Goal: Information Seeking & Learning: Learn about a topic

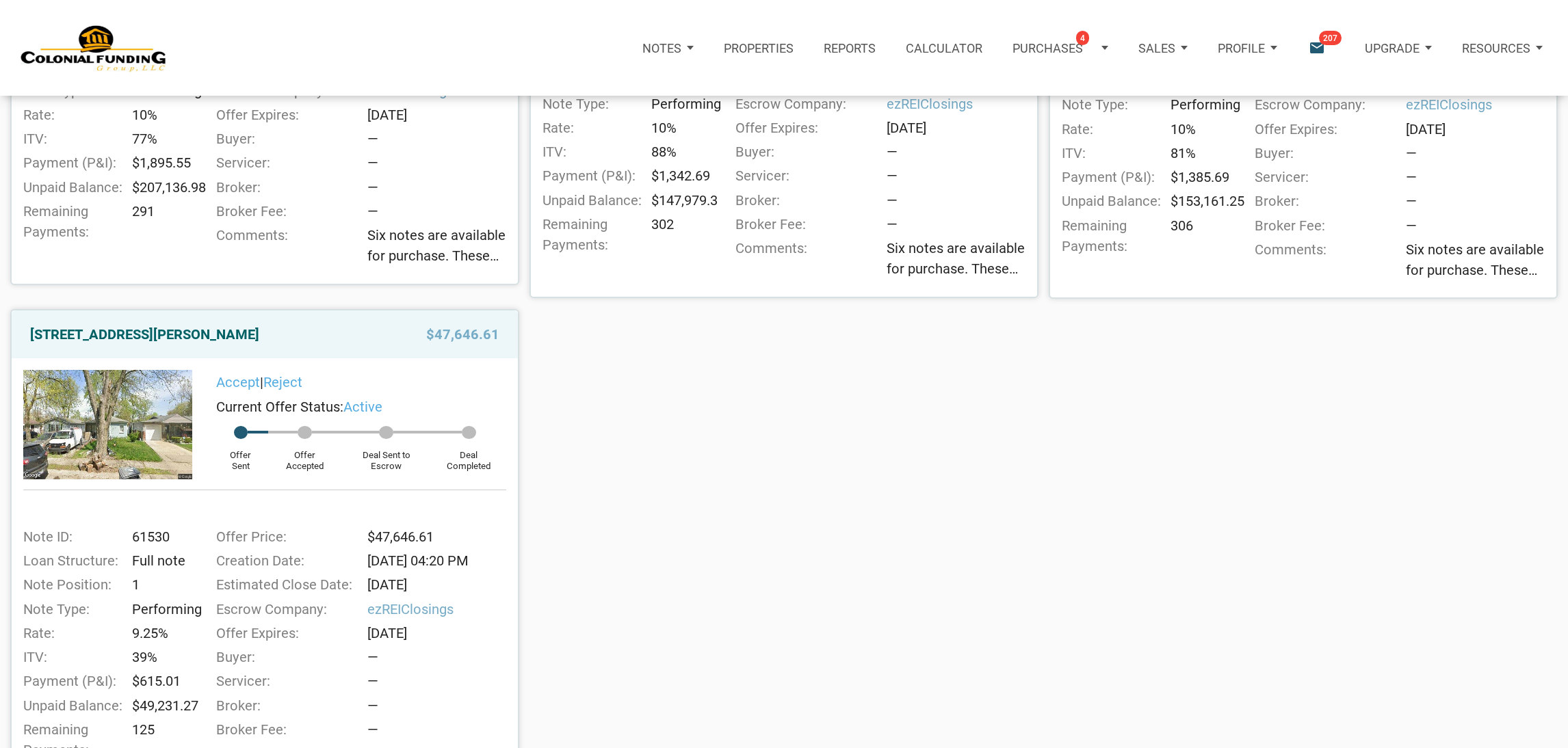
scroll to position [545, 0]
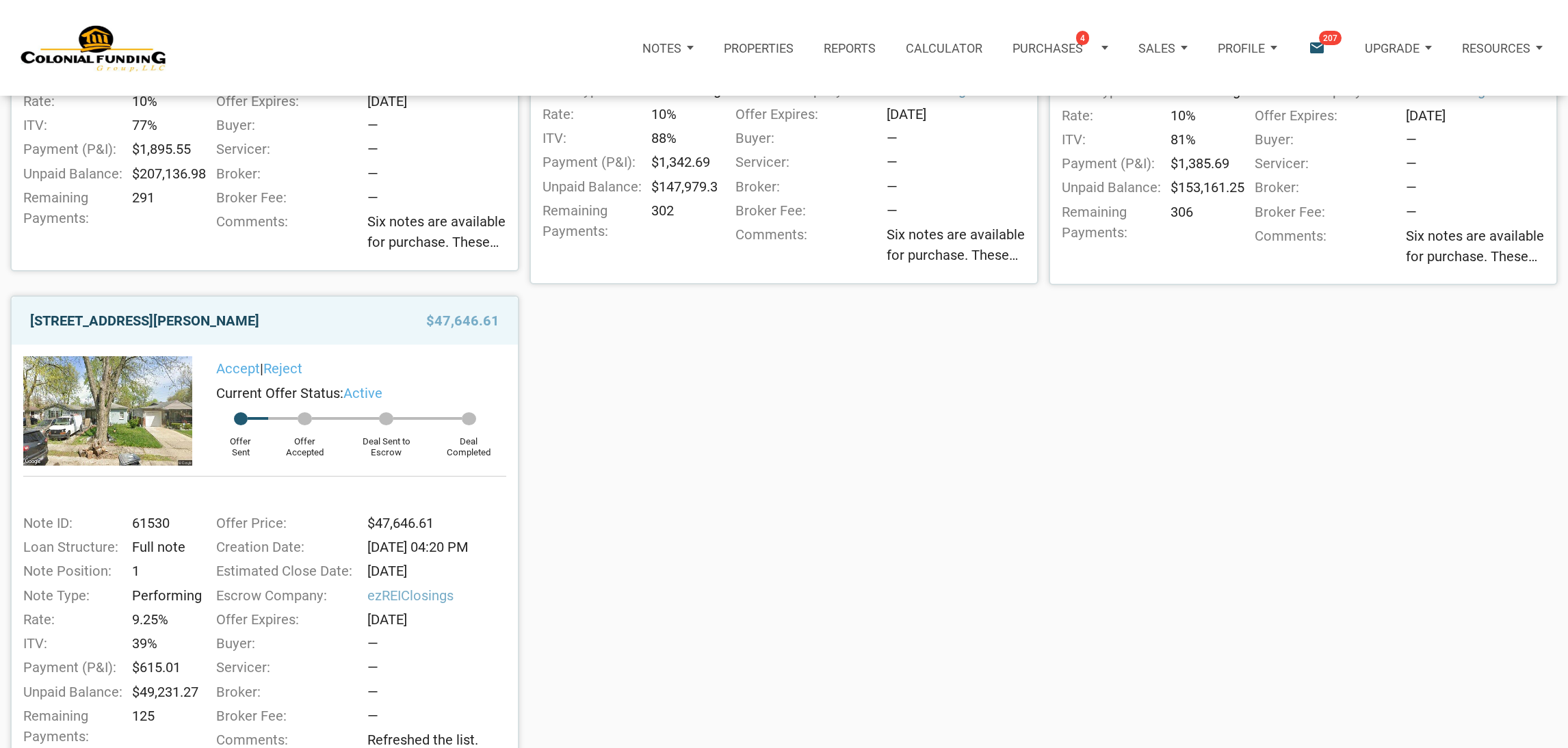
click at [171, 328] on link "[STREET_ADDRESS][PERSON_NAME]" at bounding box center [145, 320] width 230 height 25
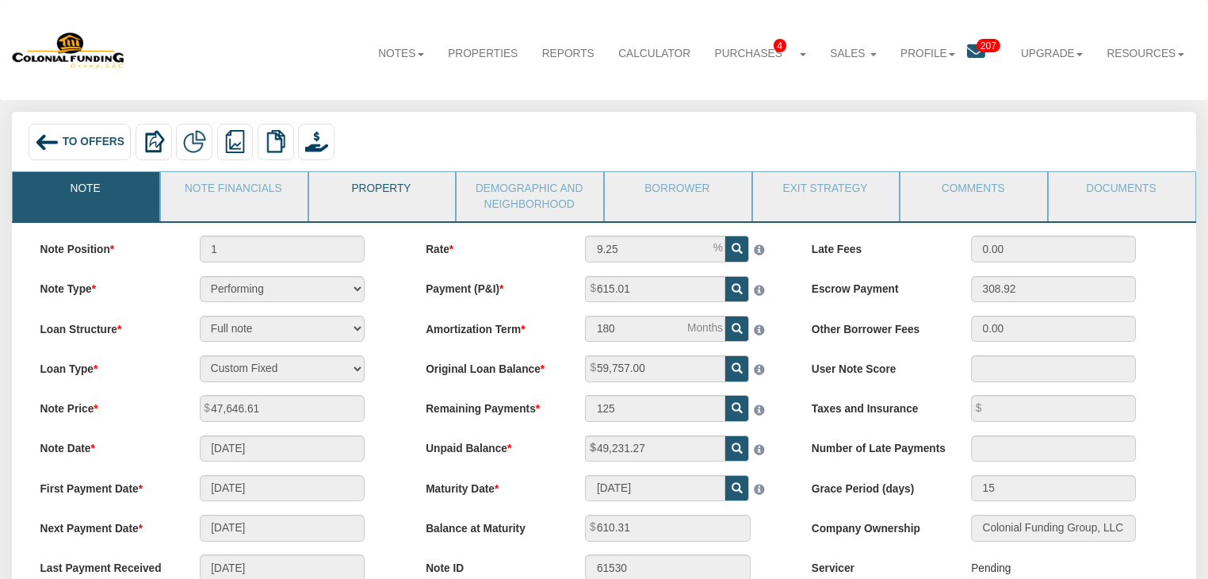
click at [388, 211] on link "Property" at bounding box center [381, 192] width 145 height 40
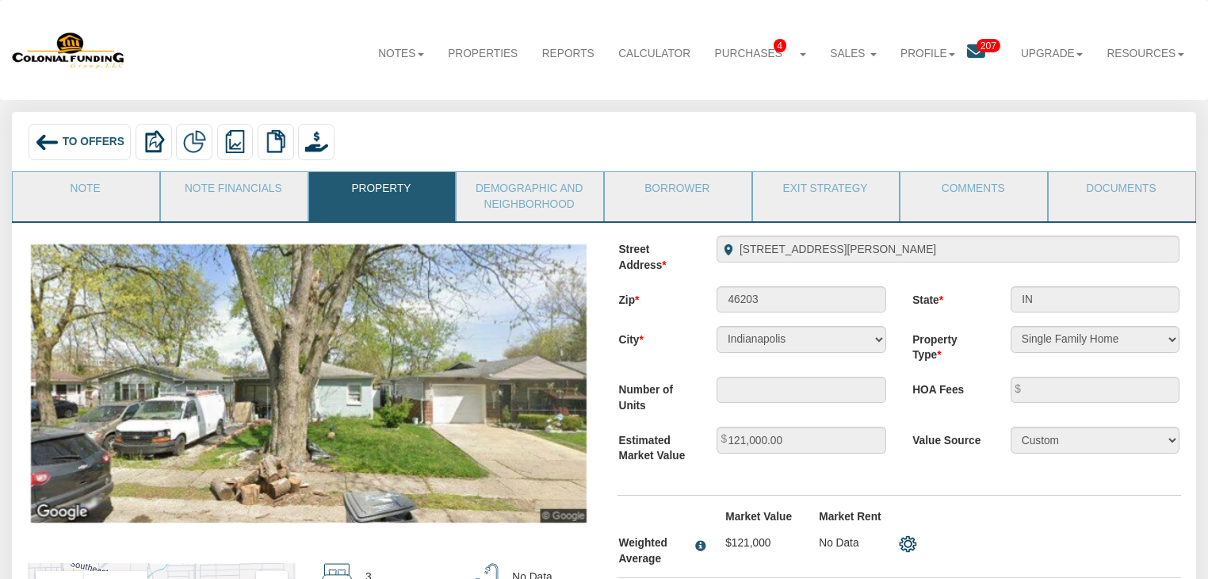
click at [659, 411] on label "Number of Units" at bounding box center [655, 394] width 98 height 37
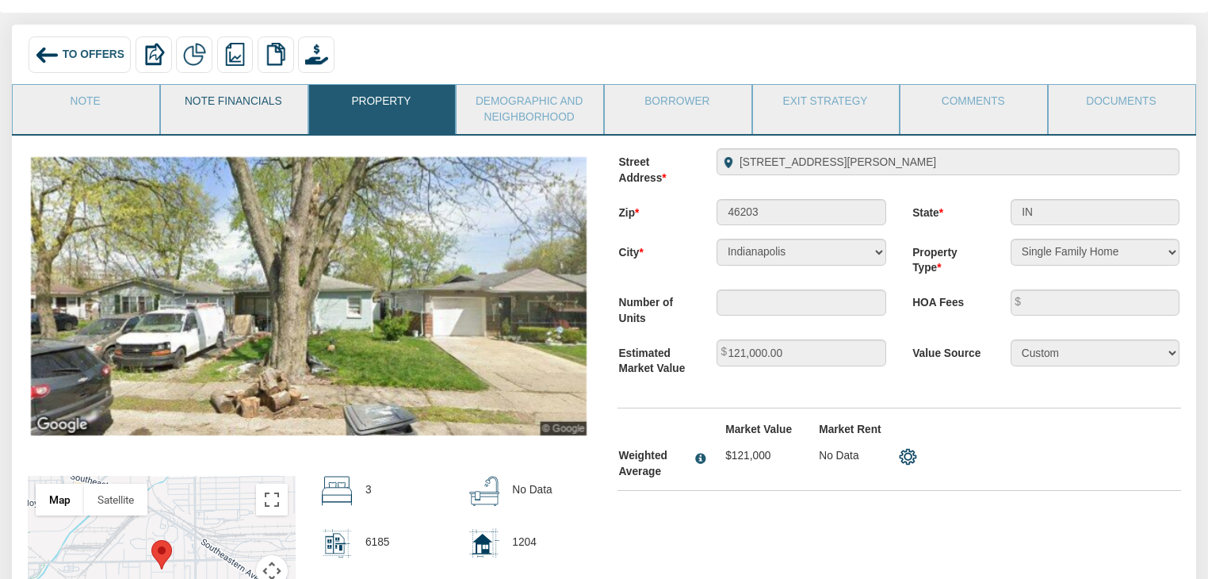
click at [243, 93] on link "Note Financials" at bounding box center [233, 105] width 145 height 40
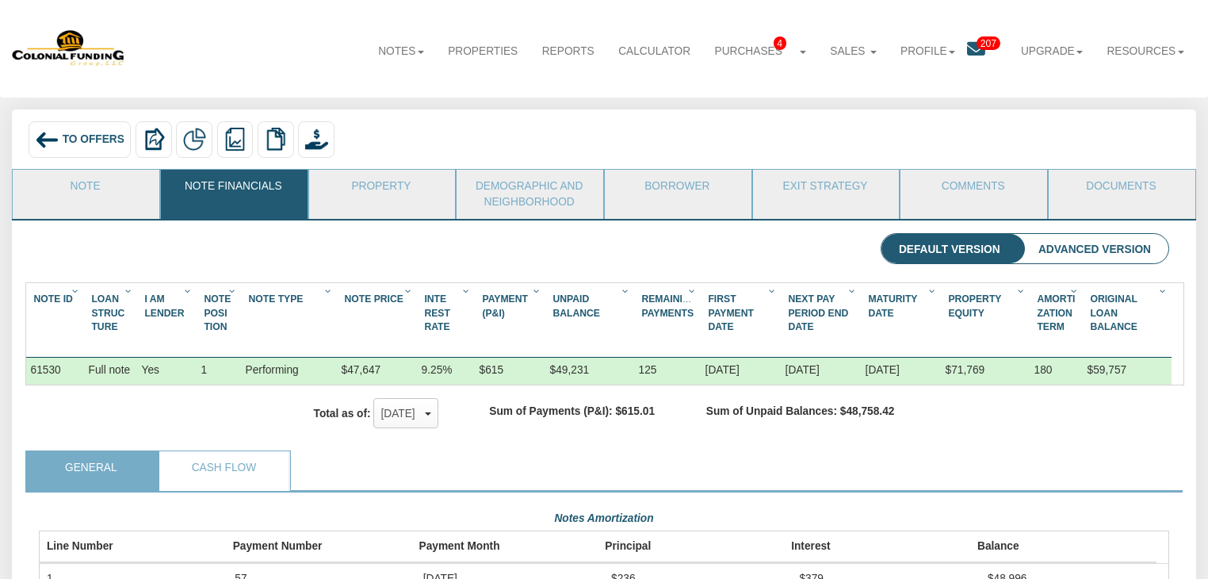
scroll to position [2, 0]
click at [421, 188] on link "Property" at bounding box center [381, 190] width 145 height 40
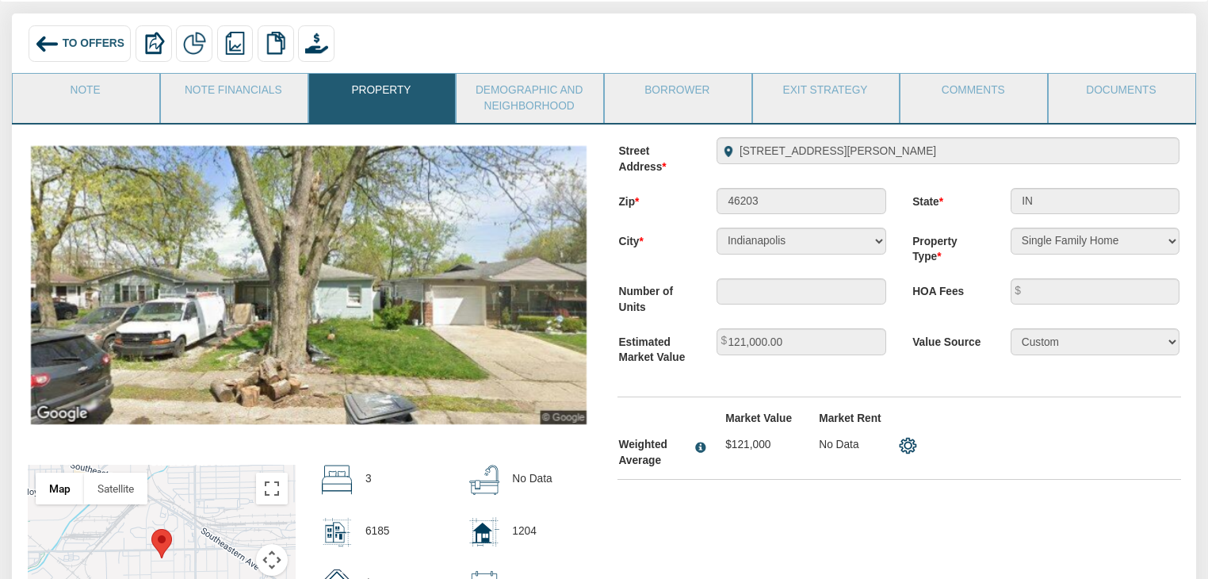
scroll to position [97, 0]
click at [84, 113] on link "Note" at bounding box center [85, 95] width 145 height 40
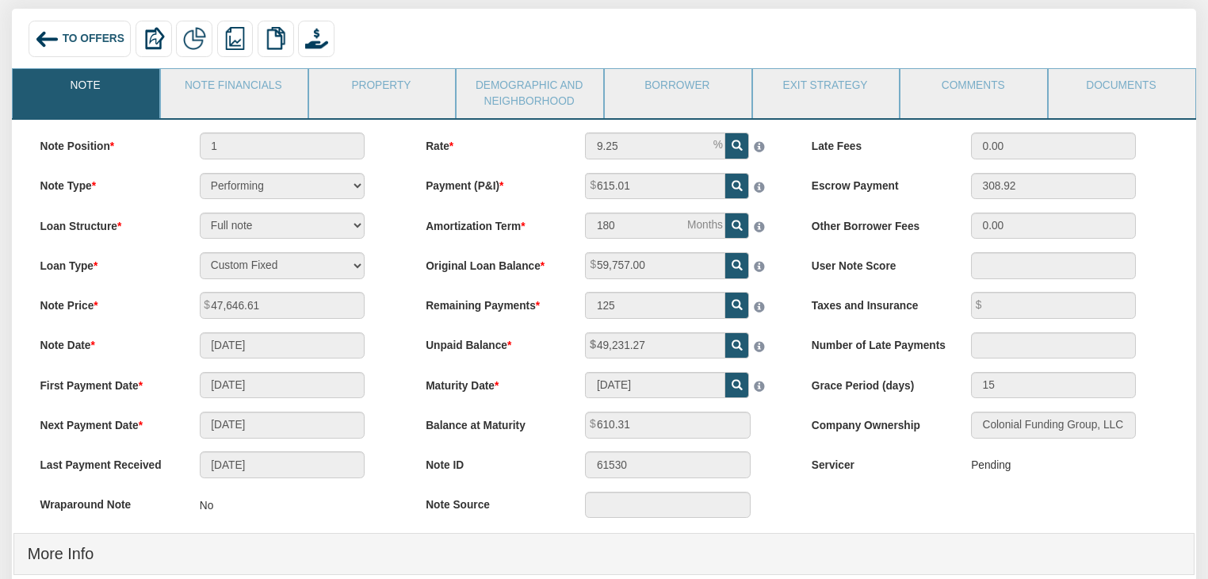
scroll to position [105, 0]
drag, startPoint x: 800, startPoint y: 296, endPoint x: 777, endPoint y: 273, distance: 32.5
click at [777, 273] on div at bounding box center [765, 262] width 32 height 24
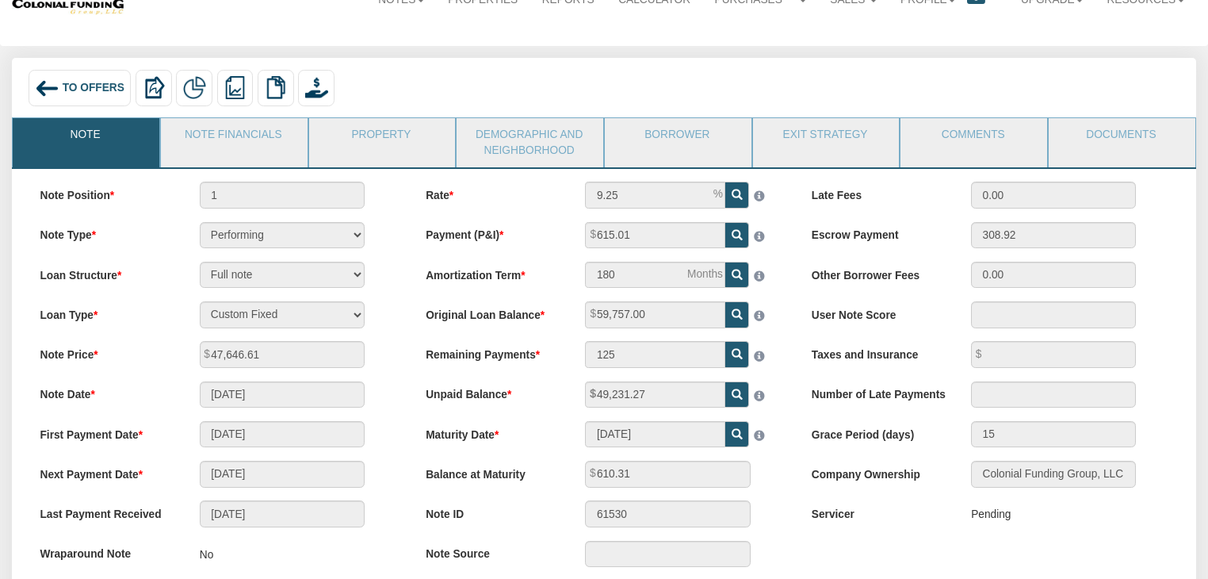
scroll to position [40, 0]
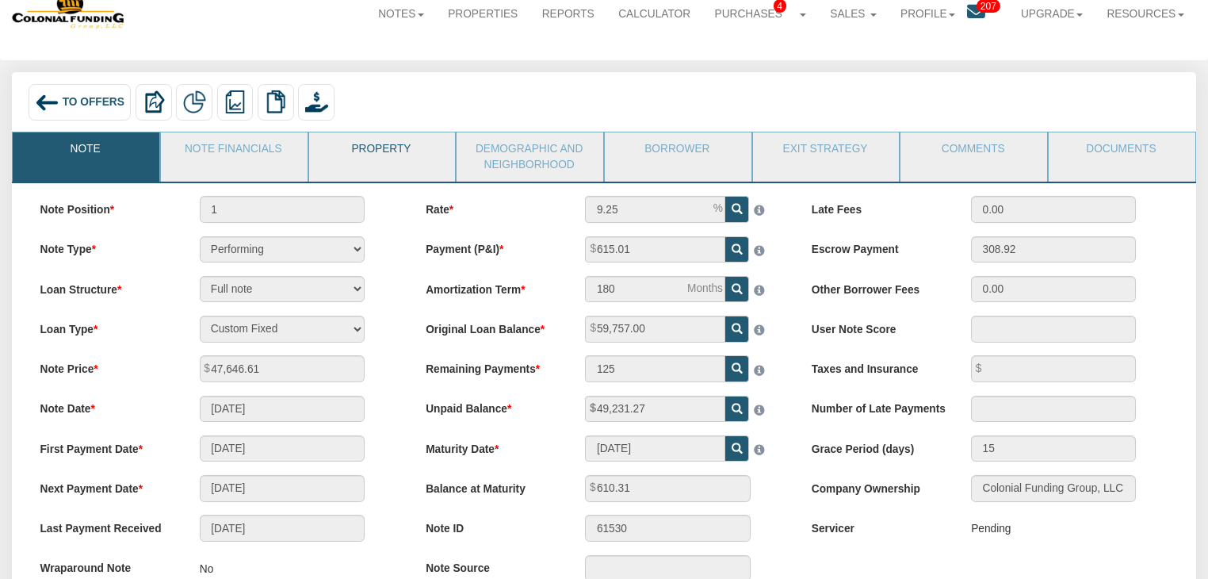
click at [391, 151] on link "Property" at bounding box center [381, 152] width 145 height 40
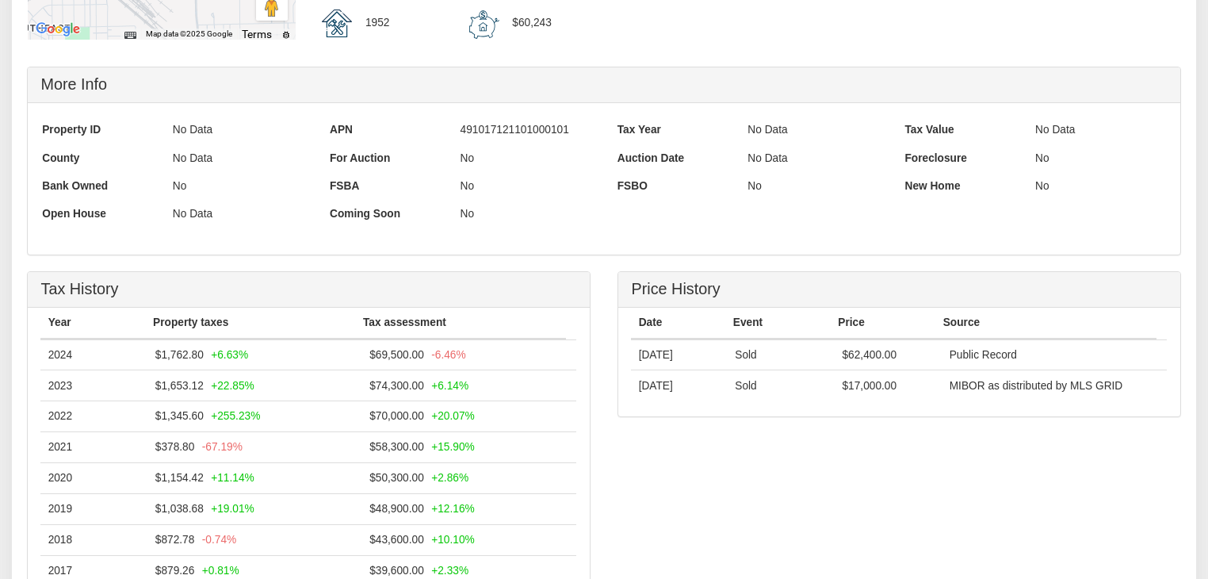
scroll to position [775, 0]
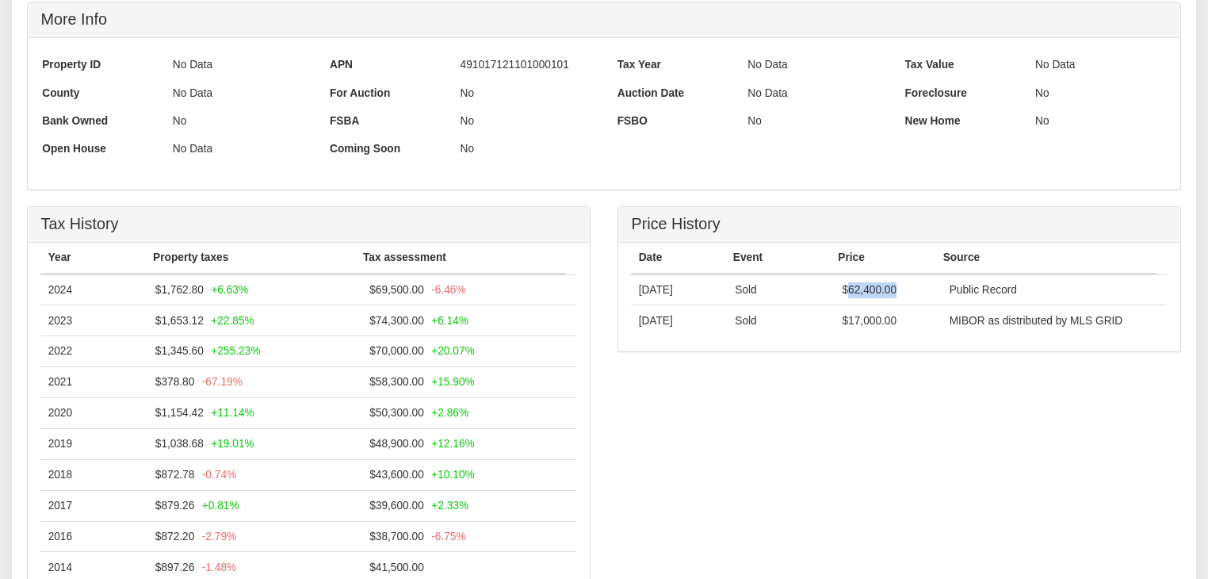
drag, startPoint x: 848, startPoint y: 311, endPoint x: 930, endPoint y: 312, distance: 81.6
click at [930, 304] on td "$62,400.00" at bounding box center [888, 289] width 107 height 30
copy td "62,400.00"
click at [837, 369] on div "Price History Date Event Price Source 11/23/2020 Sold $62,400.00 Public Record …" at bounding box center [899, 287] width 590 height 162
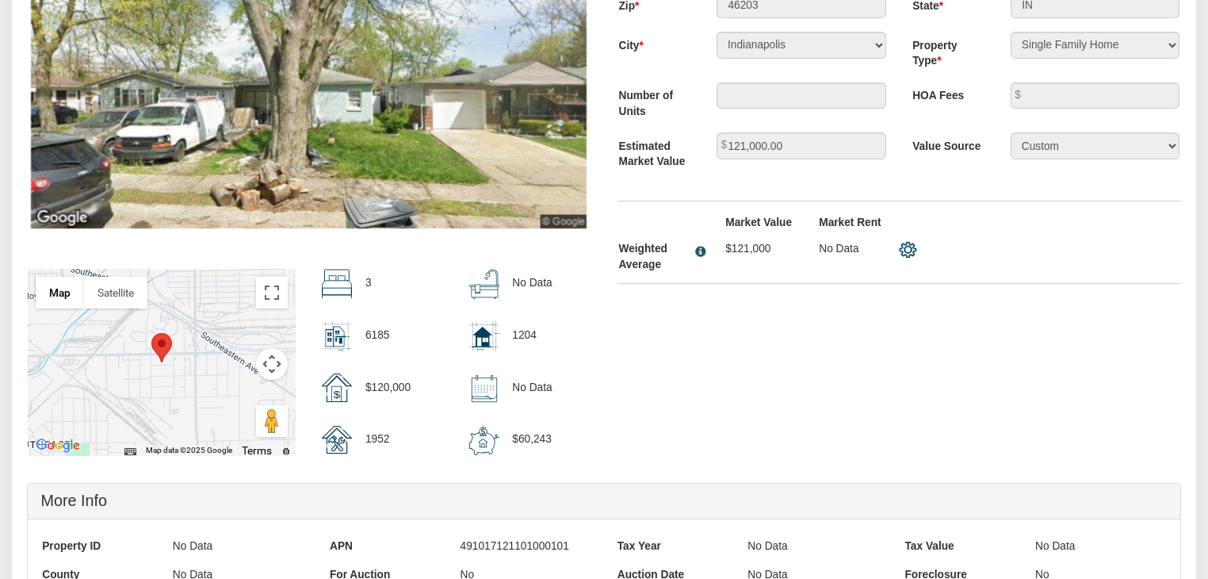
scroll to position [0, 0]
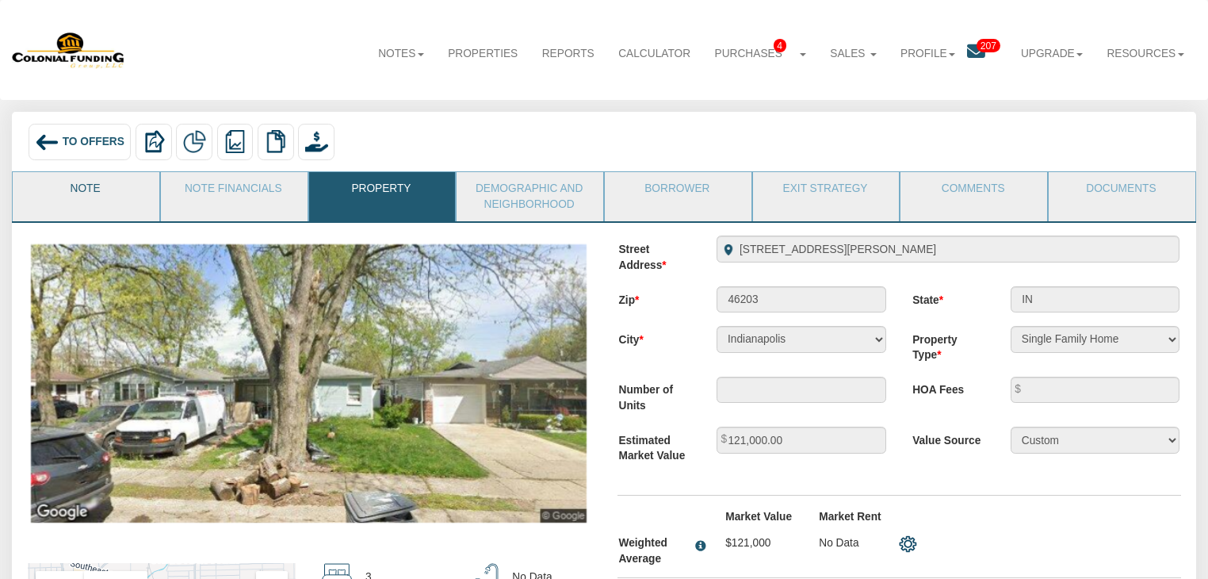
click at [112, 189] on link "Note" at bounding box center [85, 192] width 145 height 40
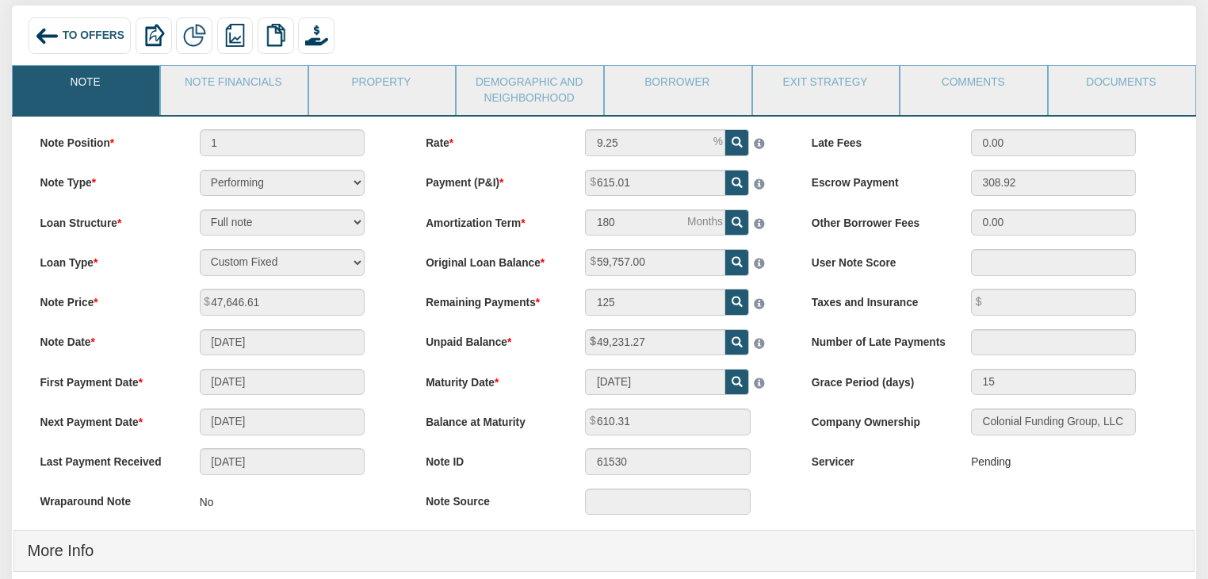
scroll to position [113, 0]
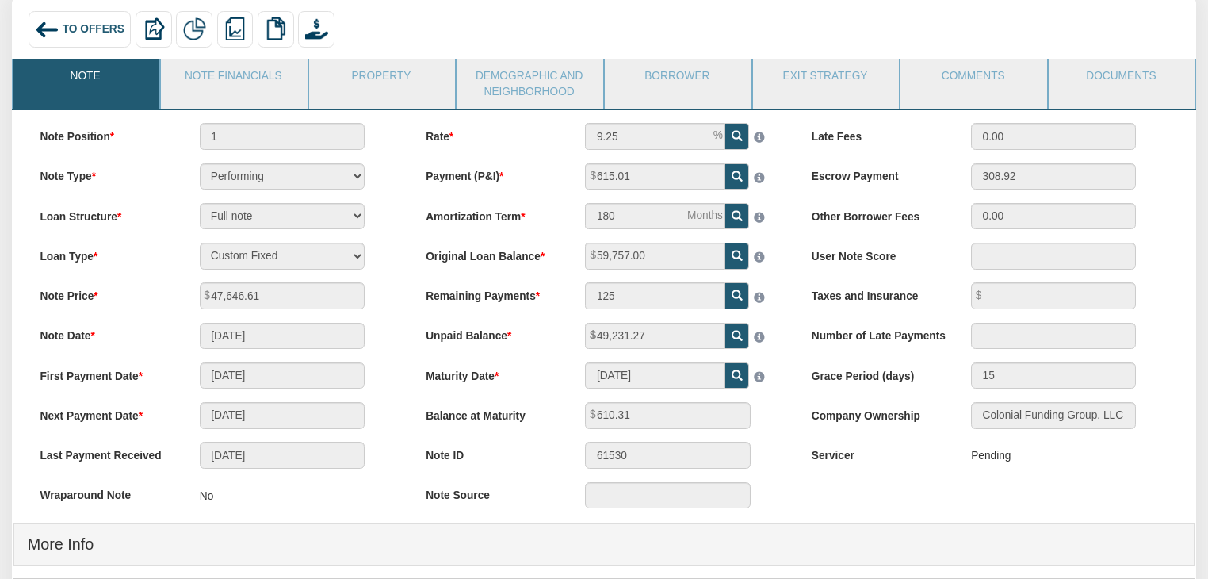
click at [491, 315] on div "Rate 9.25 Payment (P&I) 615.01 Amortization Term 180 125" at bounding box center [604, 322] width 386 height 399
click at [311, 318] on div "Note Position 1 Note Type Performing Forthcoming Non-Performing REO Sub-Perform…" at bounding box center [218, 322] width 386 height 399
click at [436, 330] on label "Unpaid Balance" at bounding box center [491, 333] width 159 height 21
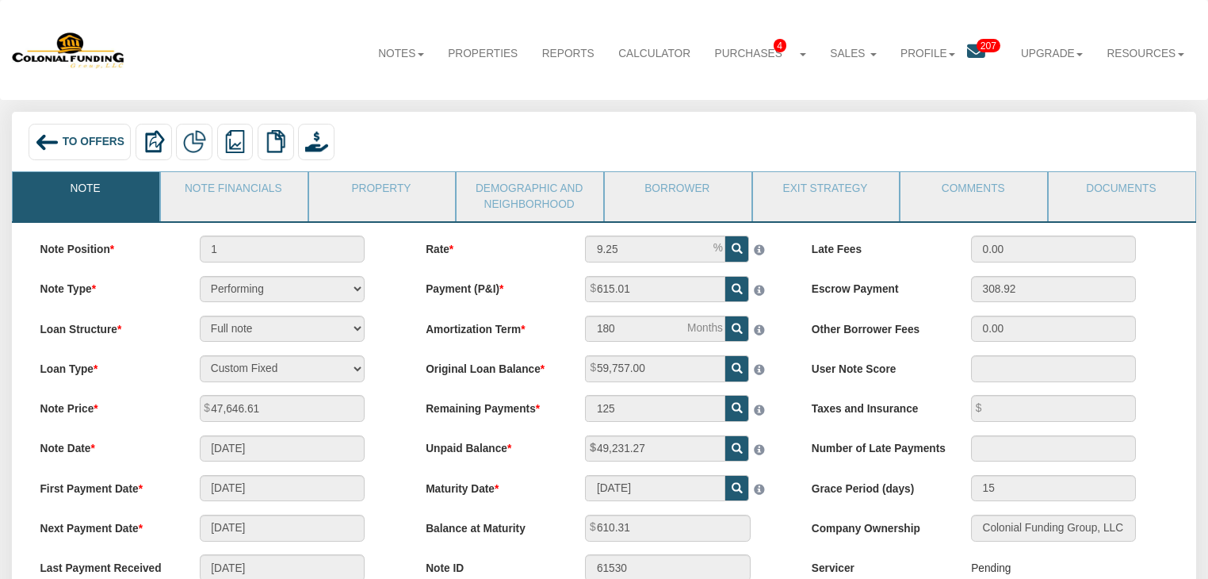
click at [857, 360] on label "User Note Score" at bounding box center [877, 365] width 159 height 21
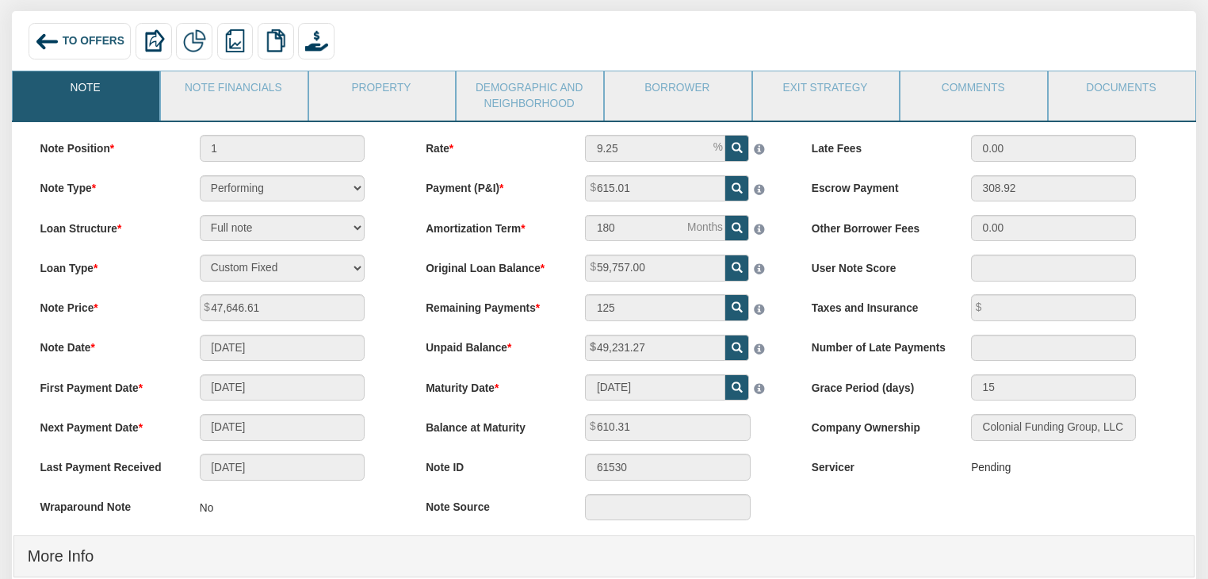
scroll to position [101, 0]
click at [837, 371] on div "Late Fees 0.00 Escrow Payment 308.92 Other Borrower Fees 0.00 User Note Score T…" at bounding box center [990, 314] width 386 height 360
click at [196, 384] on div "12/01/2020" at bounding box center [282, 386] width 192 height 27
click at [411, 381] on div "Rate 9.25 Payment (P&I) 615.01 Amortization Term 180 125" at bounding box center [604, 333] width 386 height 399
click at [468, 216] on label "Amortization Term" at bounding box center [491, 224] width 159 height 21
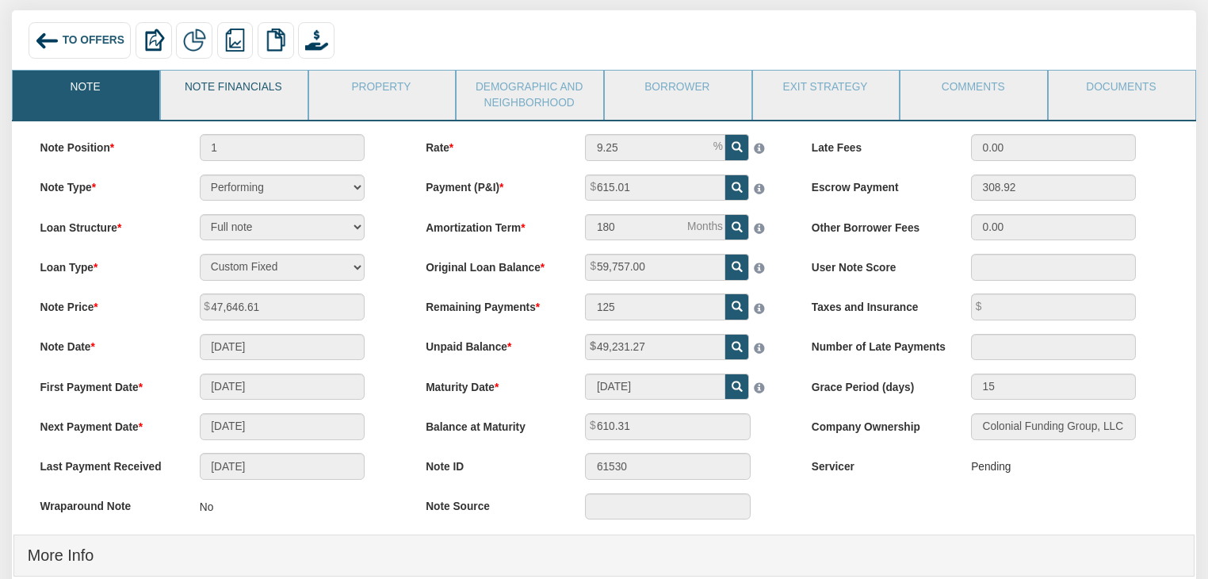
click at [246, 101] on link "Note Financials" at bounding box center [233, 91] width 145 height 40
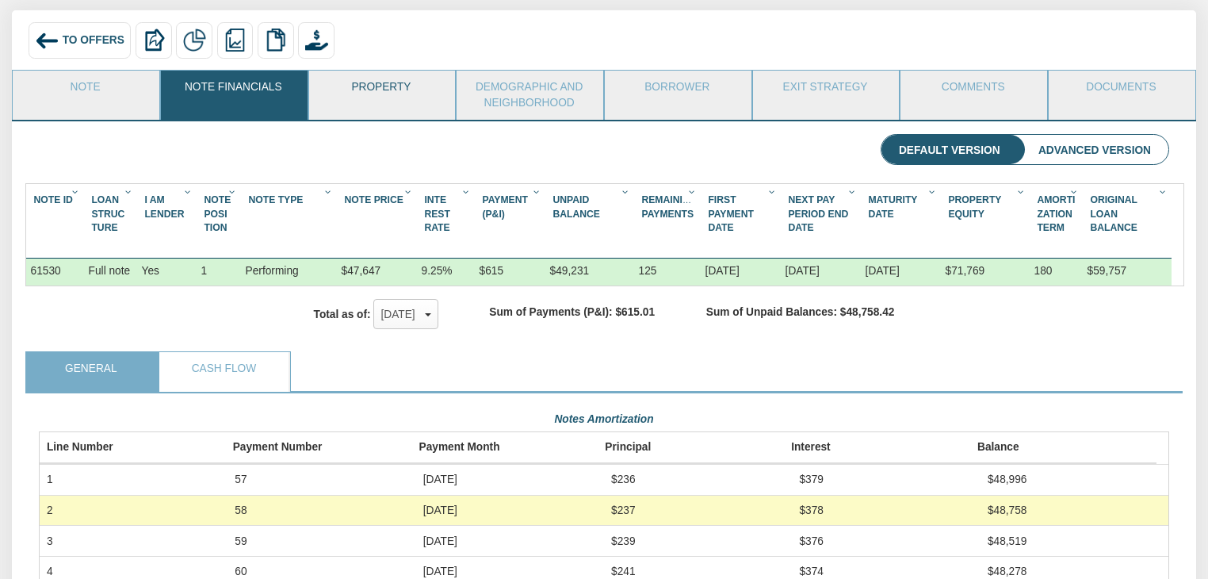
click at [395, 86] on link "Property" at bounding box center [381, 91] width 145 height 40
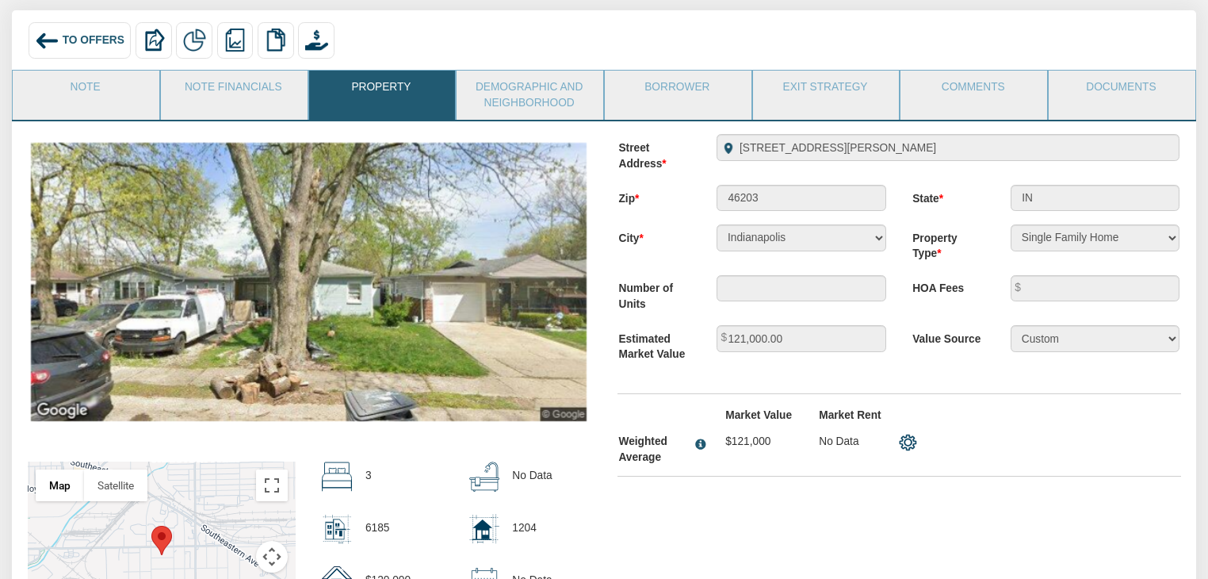
click at [396, 153] on img at bounding box center [309, 282] width 556 height 278
click at [701, 281] on label "Number of Units" at bounding box center [655, 293] width 98 height 37
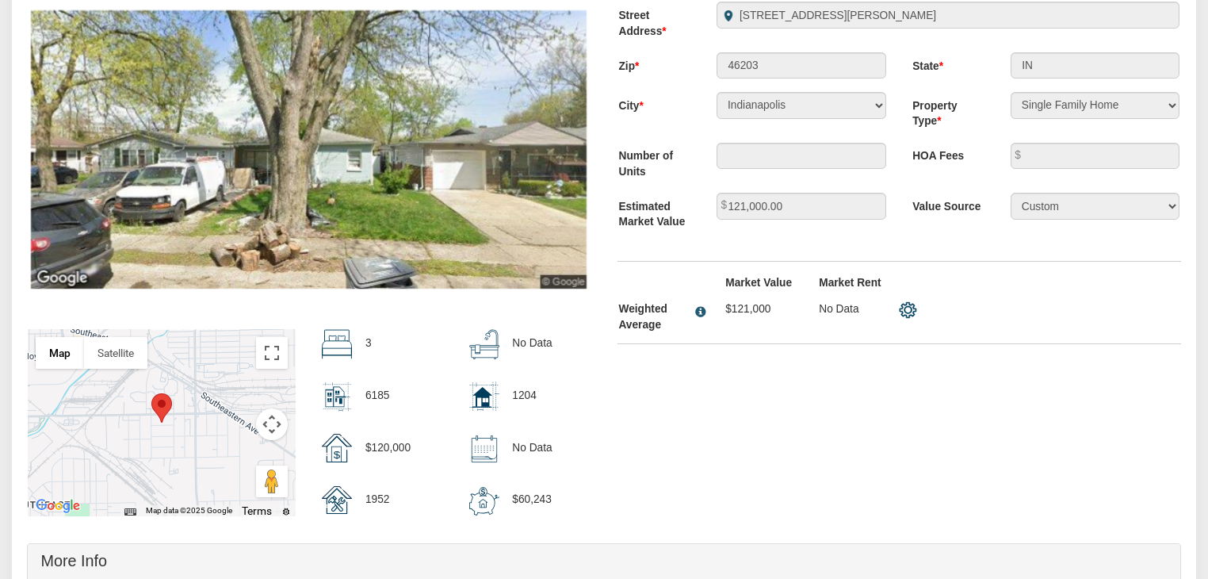
scroll to position [235, 0]
drag, startPoint x: 512, startPoint y: 343, endPoint x: 552, endPoint y: 348, distance: 39.9
click at [552, 348] on p "No Data" at bounding box center [532, 342] width 40 height 28
click at [566, 358] on div "No Data" at bounding box center [529, 343] width 147 height 30
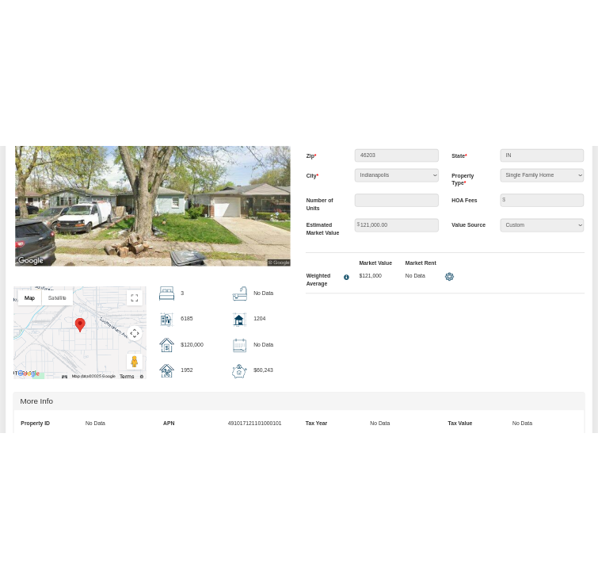
scroll to position [0, 0]
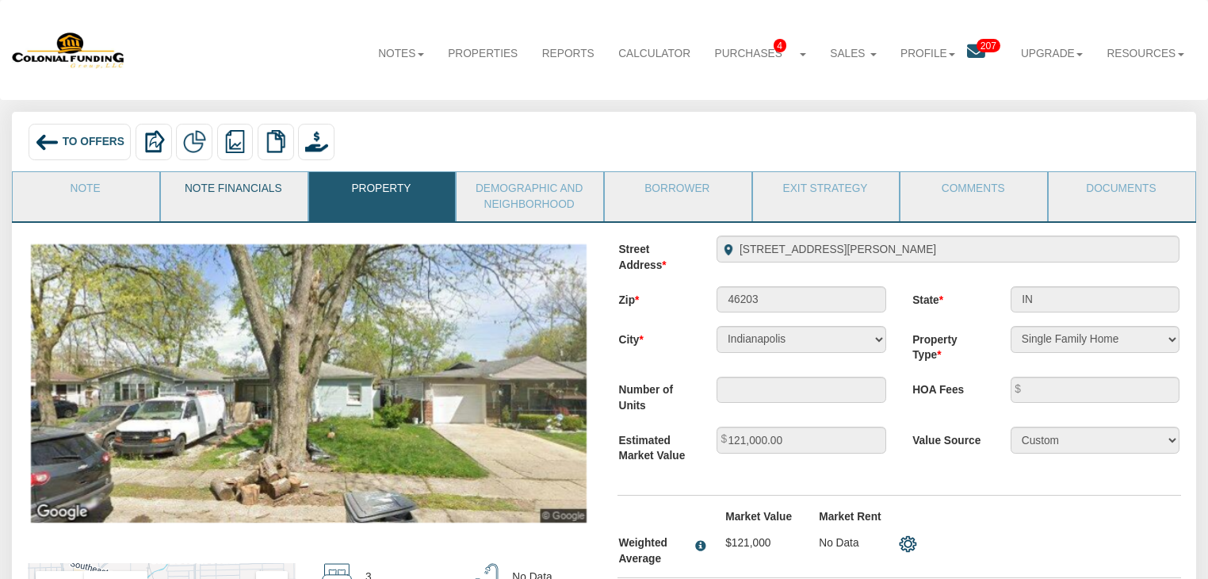
click at [209, 191] on link "Note Financials" at bounding box center [233, 192] width 145 height 40
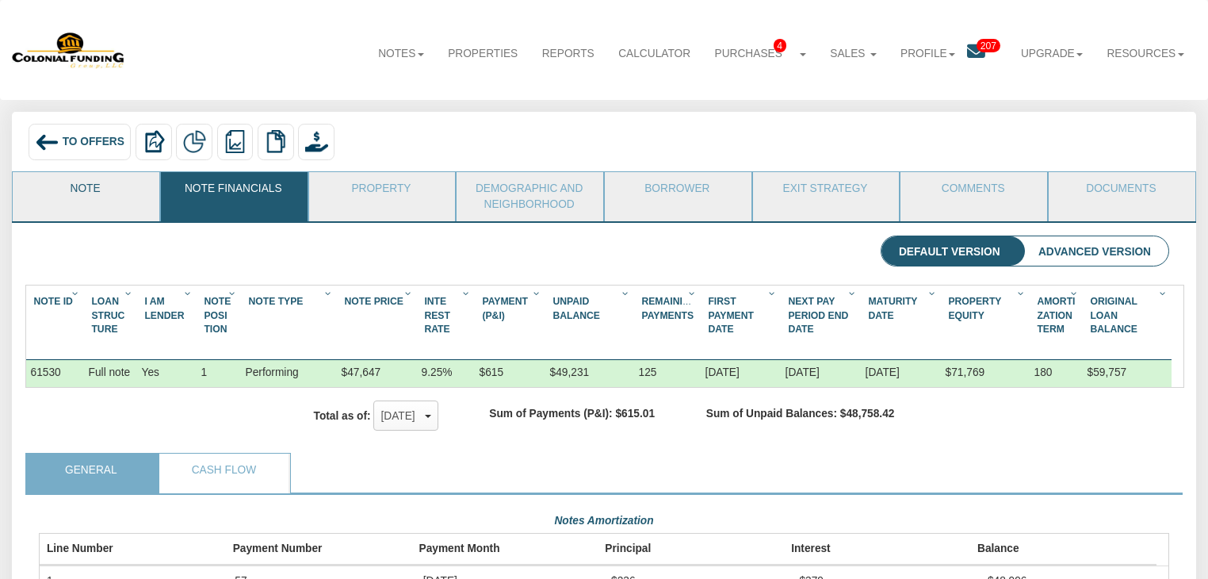
click at [113, 192] on link "Note" at bounding box center [85, 192] width 145 height 40
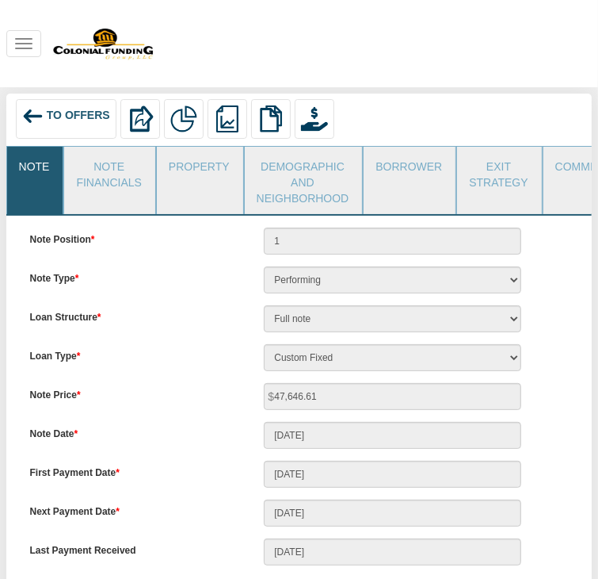
click at [172, 355] on label "Loan Type" at bounding box center [135, 353] width 235 height 19
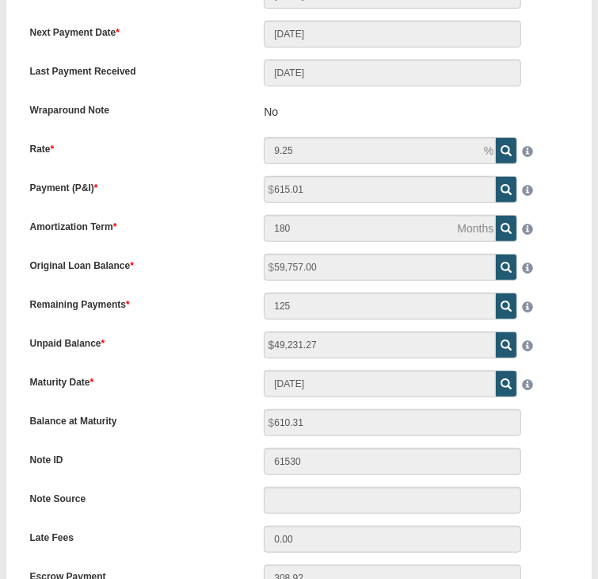
scroll to position [483, 0]
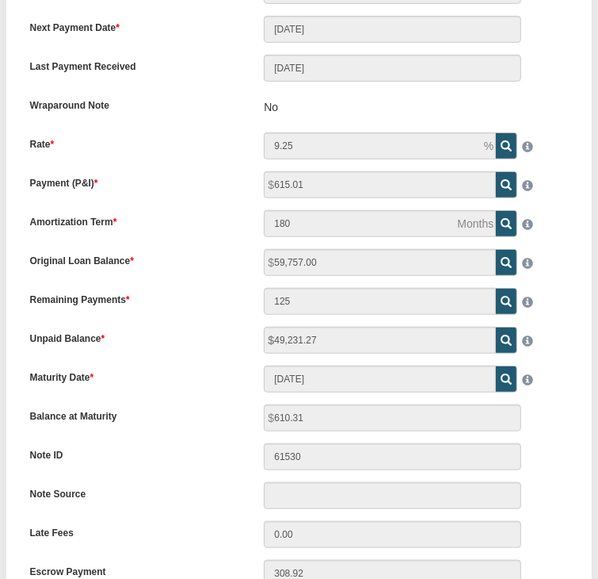
click at [496, 327] on span "49,231.27" at bounding box center [496, 327] width 0 height 0
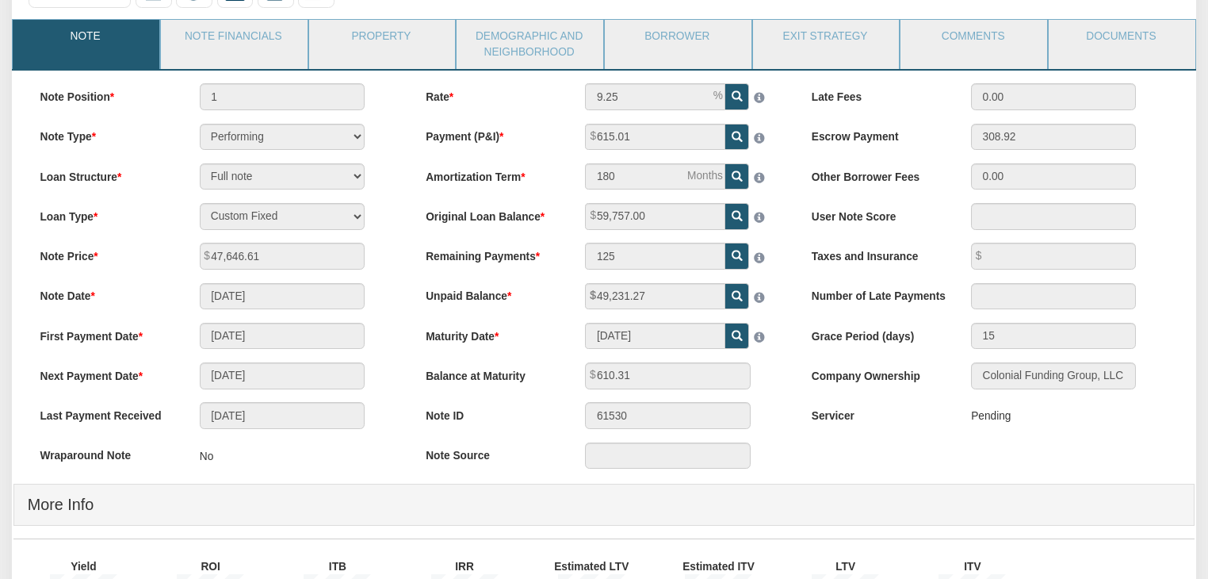
scroll to position [151, 0]
click at [348, 37] on link "Property" at bounding box center [381, 41] width 145 height 40
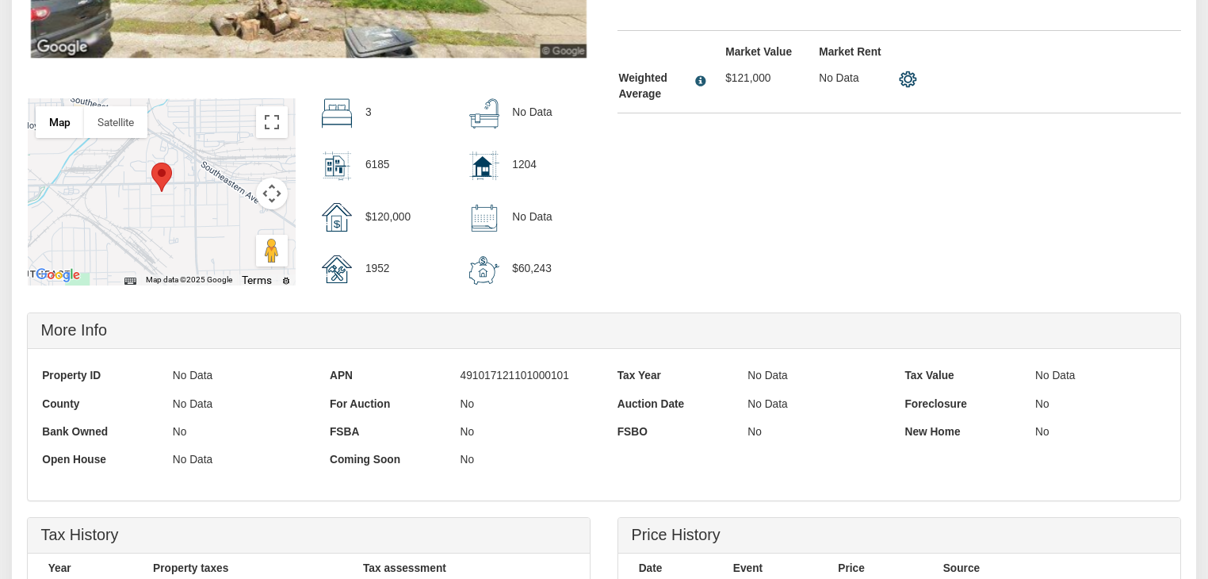
scroll to position [0, 0]
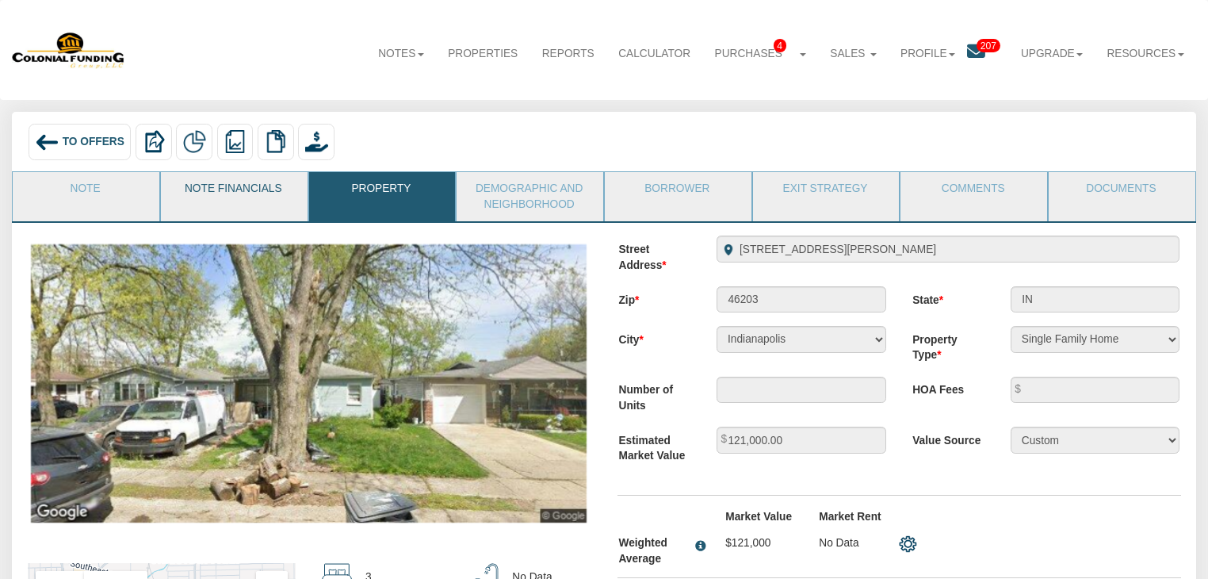
click at [219, 189] on link "Note Financials" at bounding box center [233, 192] width 145 height 40
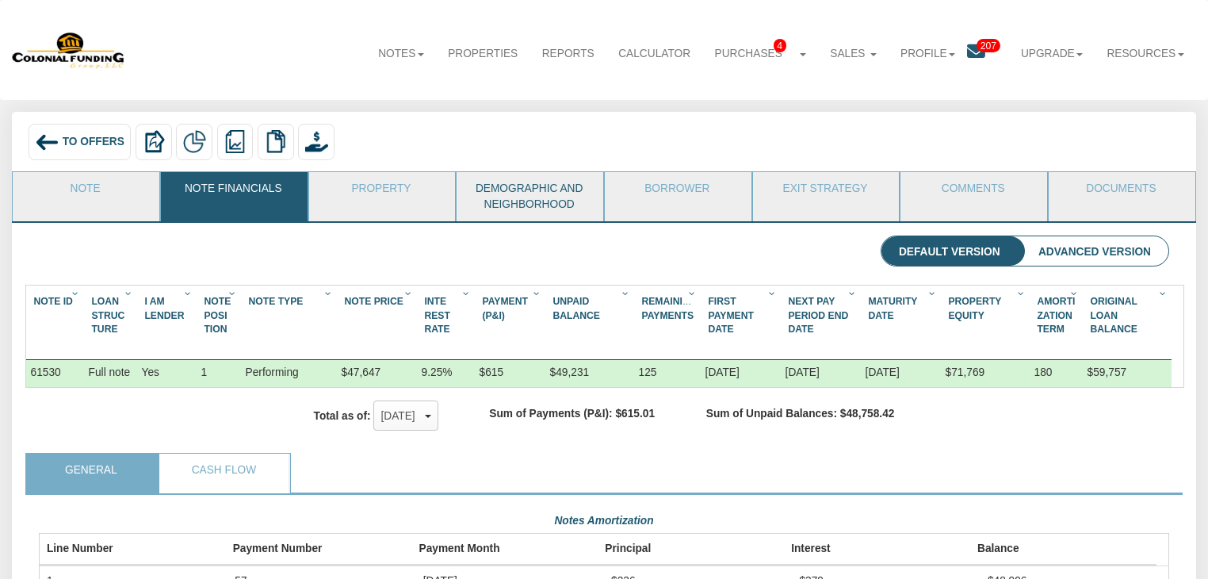
click at [519, 203] on link "Demographic and Neighborhood" at bounding box center [529, 196] width 145 height 48
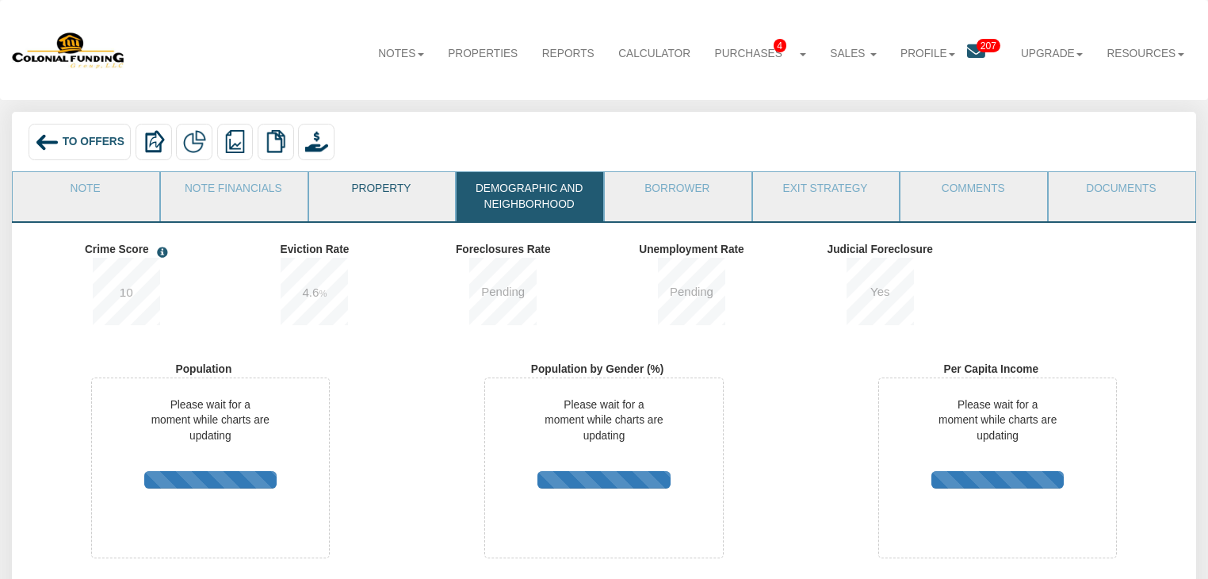
click at [392, 191] on link "Property" at bounding box center [381, 192] width 145 height 40
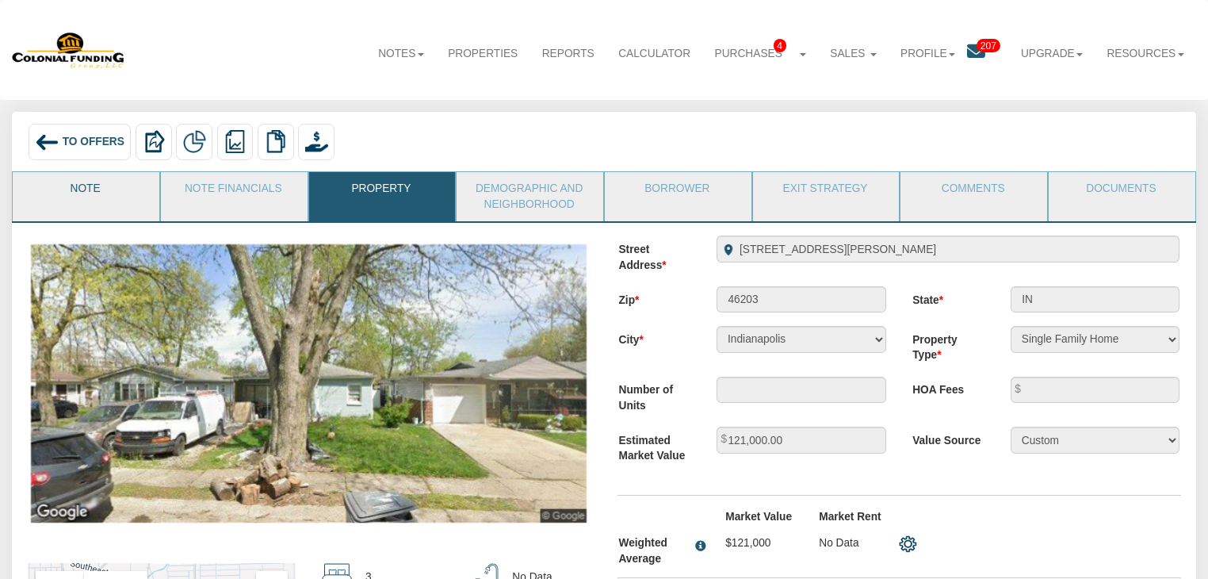
click at [105, 181] on link "Note" at bounding box center [85, 192] width 145 height 40
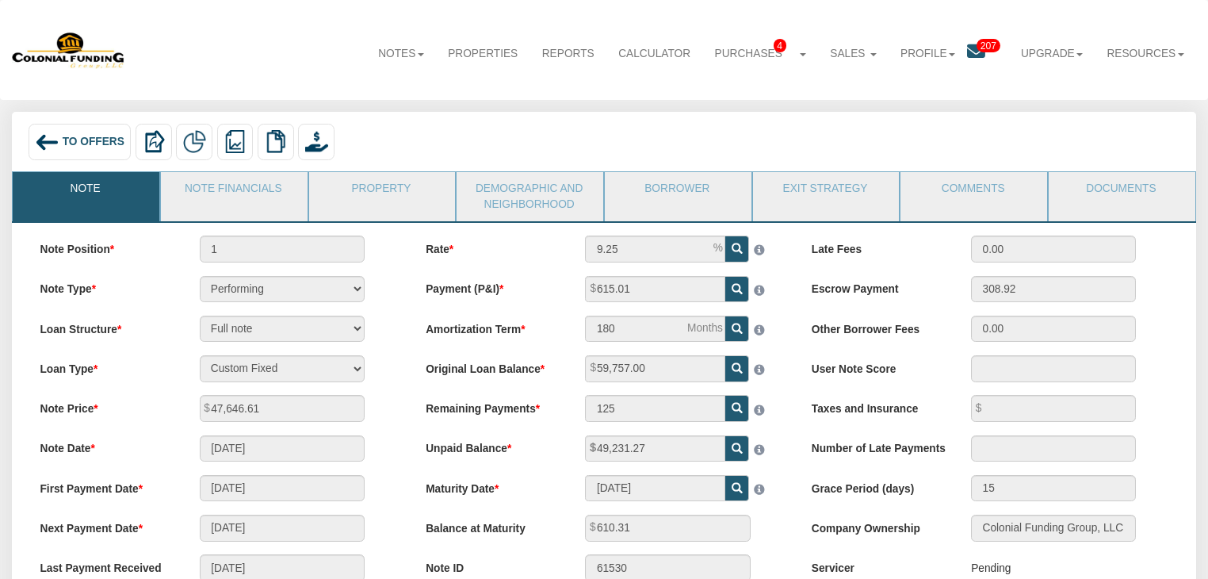
click at [35, 140] on img at bounding box center [47, 142] width 24 height 24
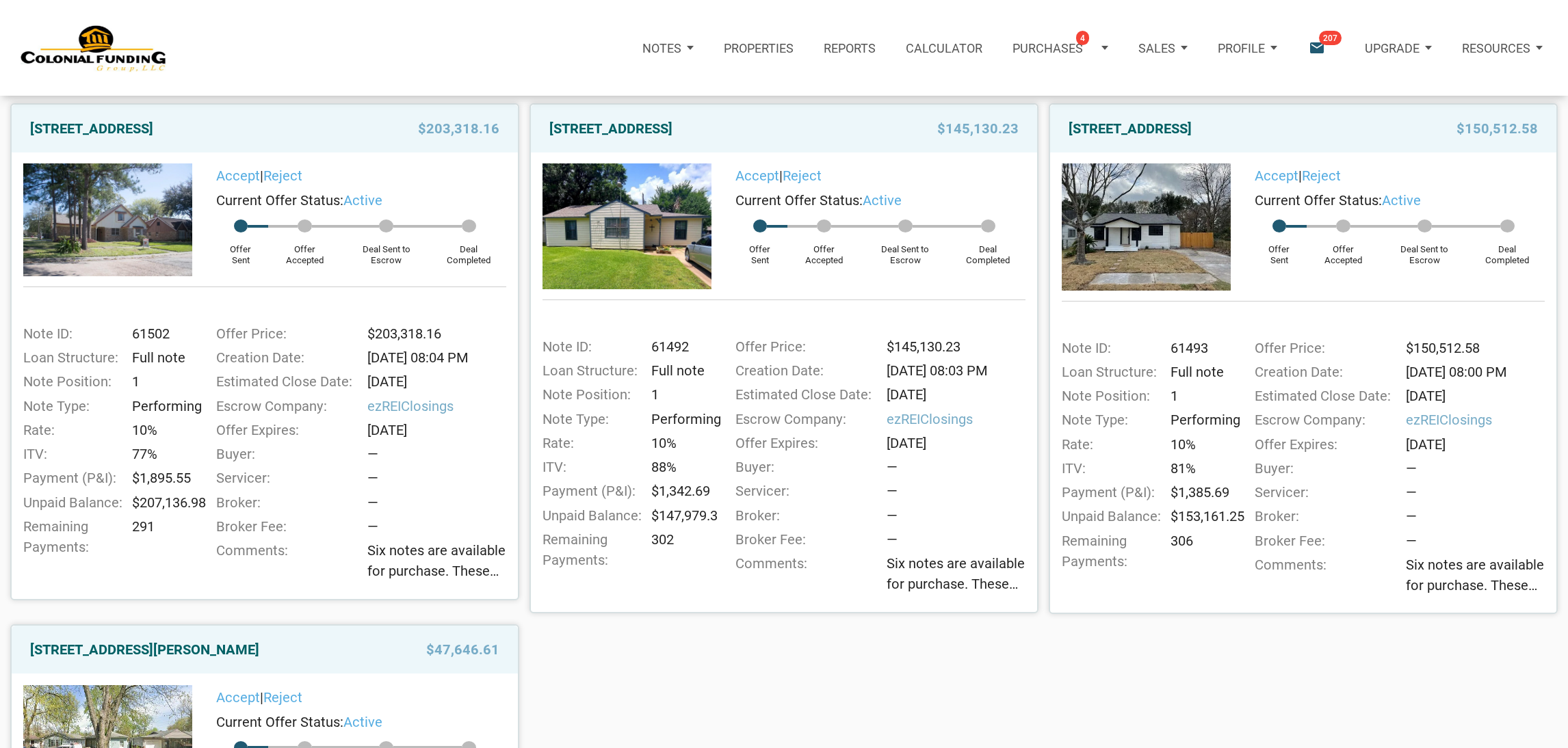
scroll to position [161, 0]
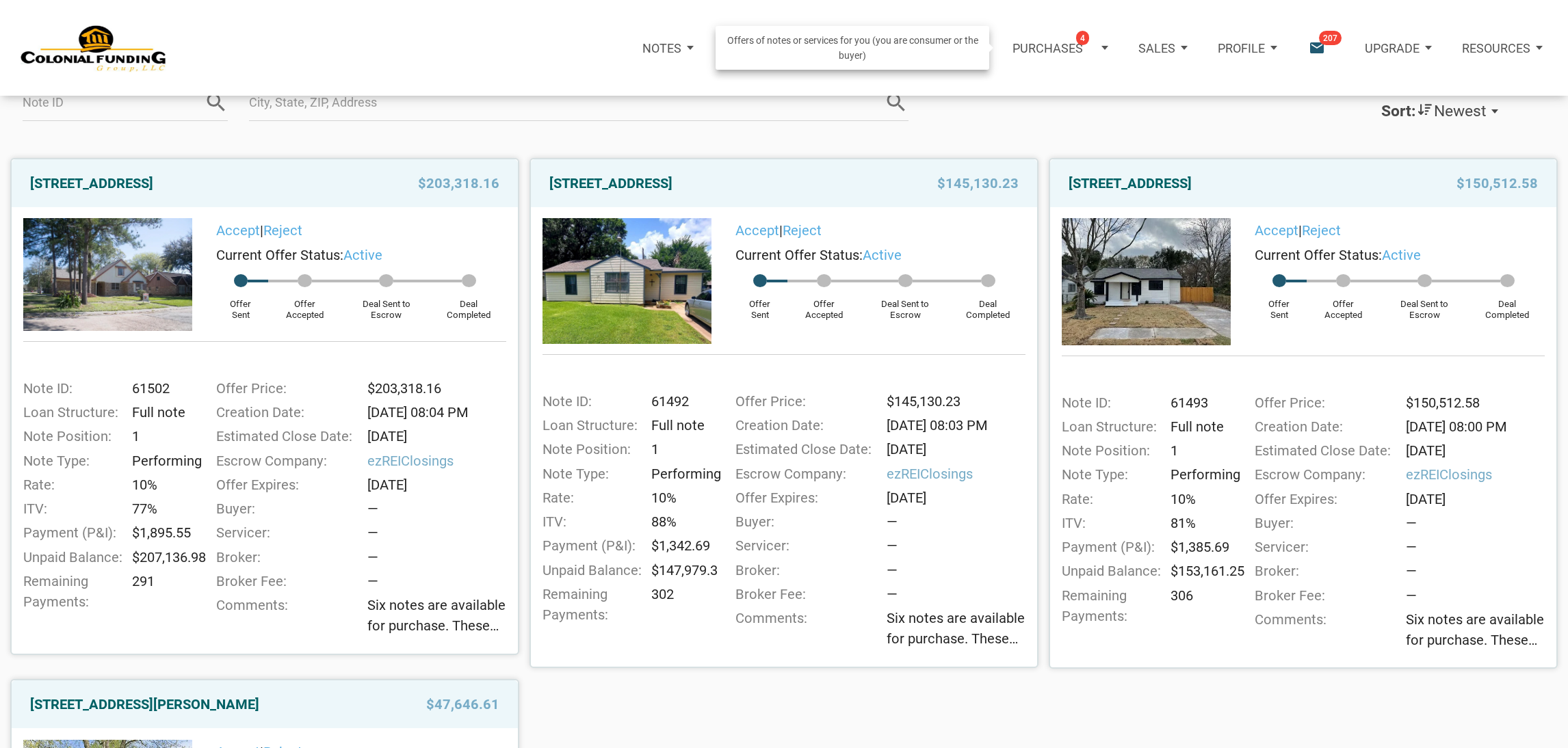
click at [1083, 35] on span "4" at bounding box center [1082, 38] width 13 height 15
click at [1311, 39] on icon "email" at bounding box center [1316, 47] width 18 height 18
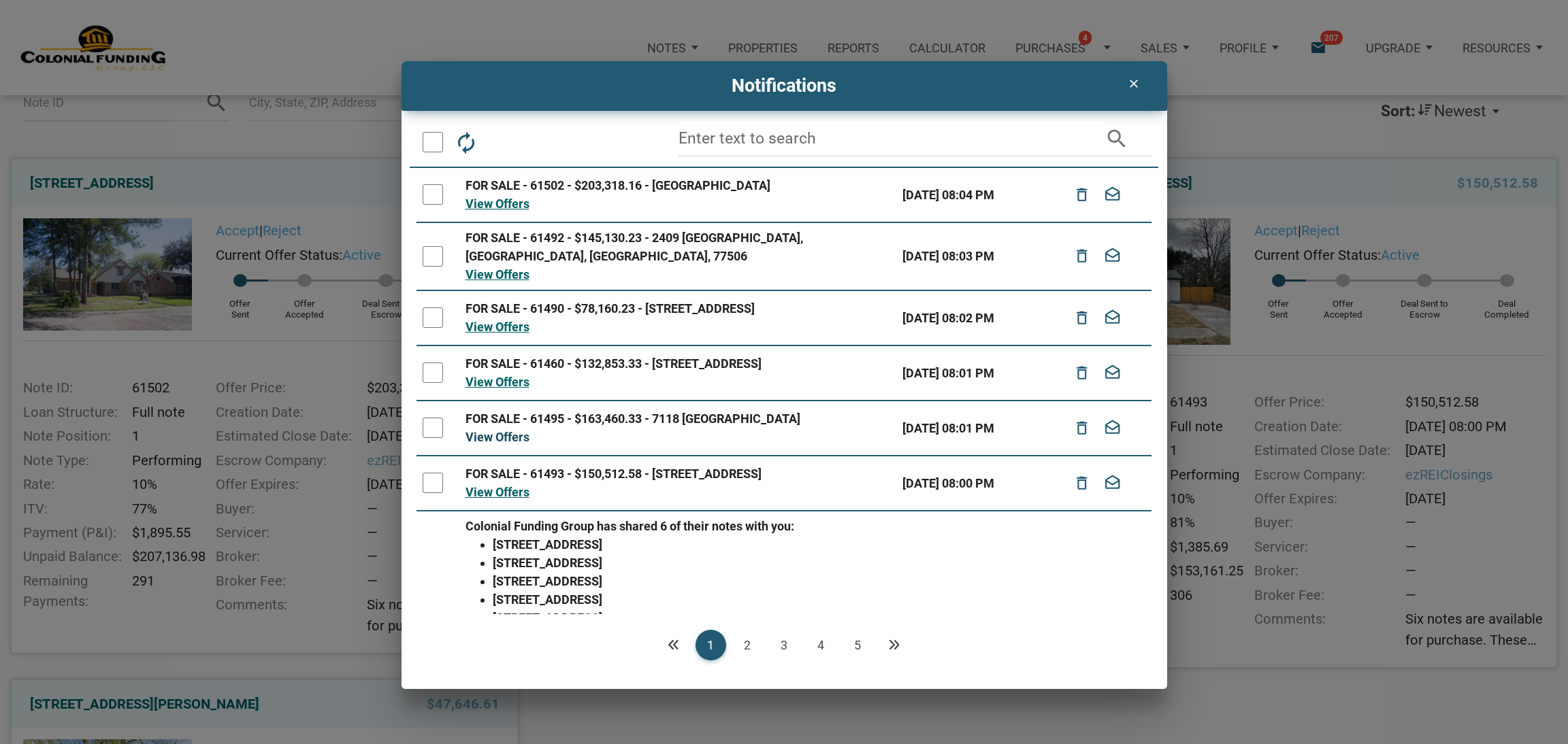
click at [523, 432] on link "View Offers" at bounding box center [497, 437] width 64 height 15
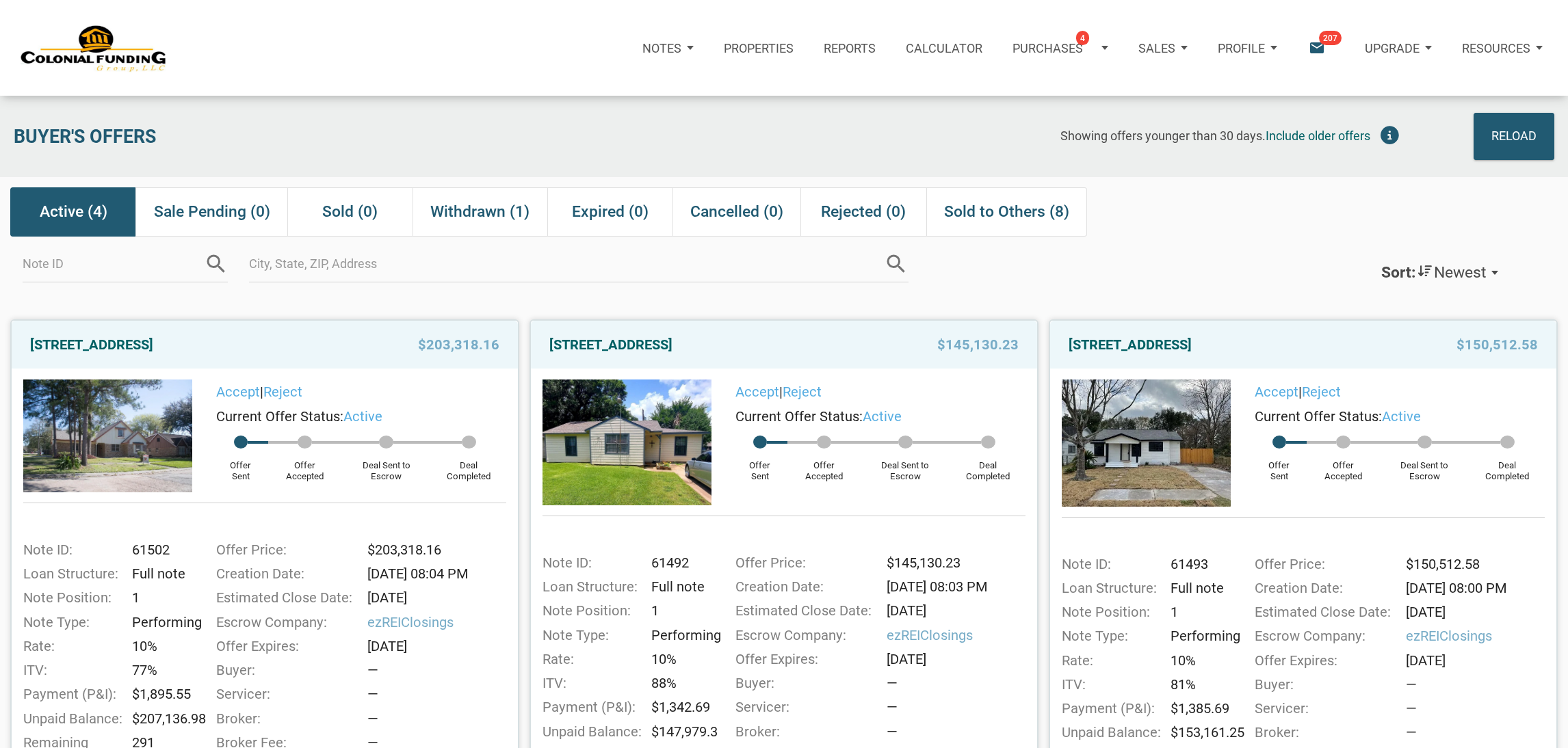
click at [1322, 41] on span "207" at bounding box center [1330, 38] width 22 height 15
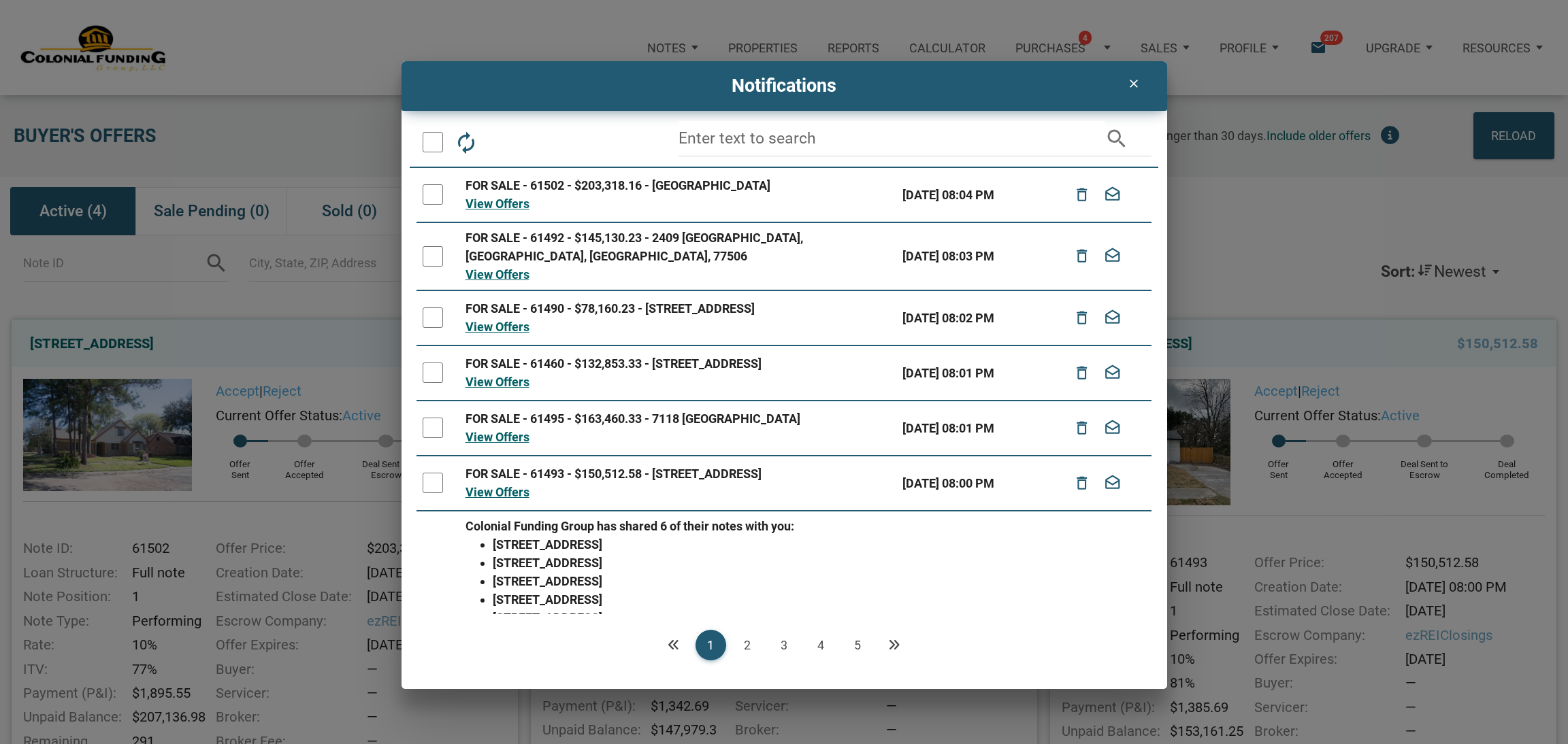
click at [1138, 87] on icon "clear" at bounding box center [1133, 84] width 16 height 14
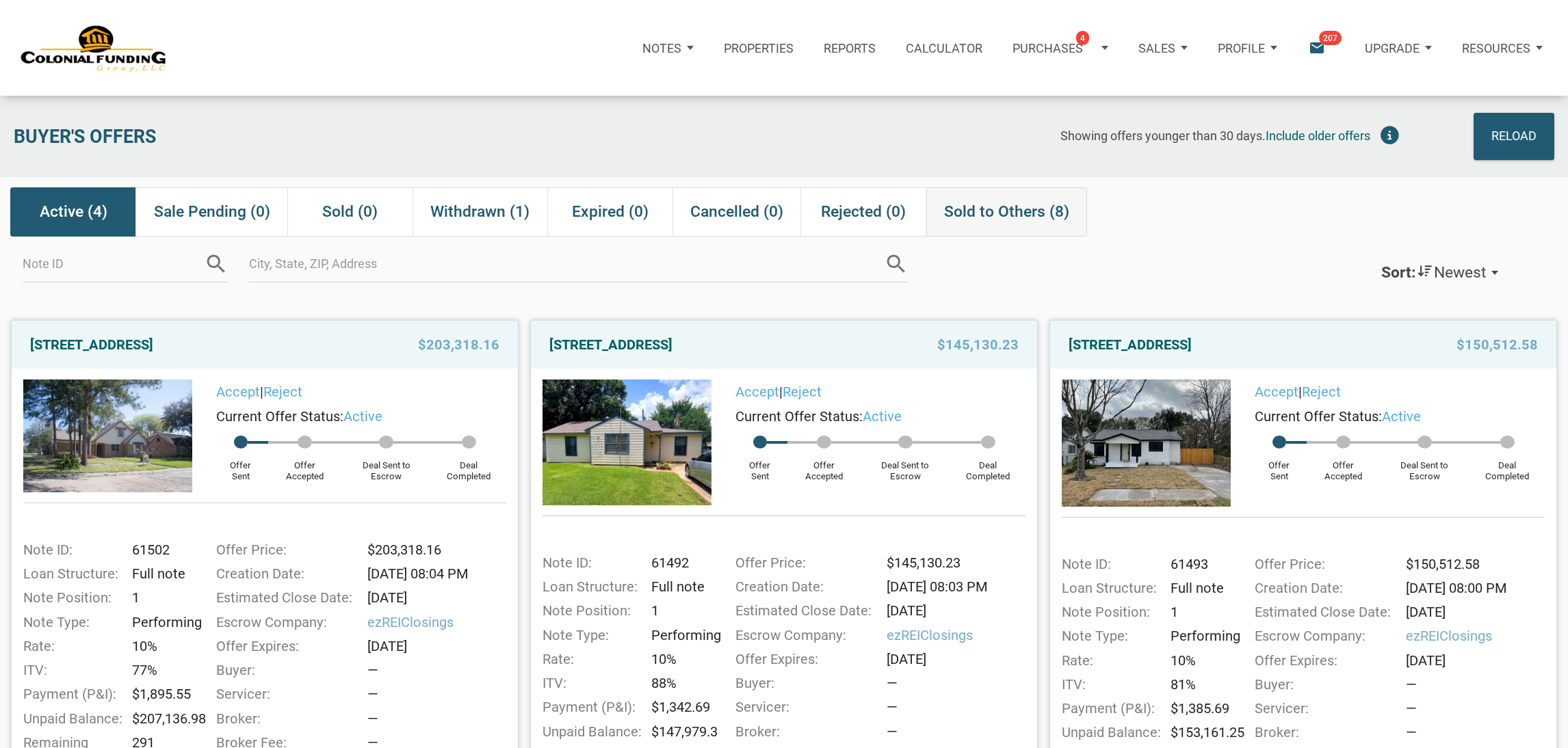
click at [1007, 211] on span "Sold to Others (8)" at bounding box center [1006, 211] width 125 height 25
